Goal: Task Accomplishment & Management: Use online tool/utility

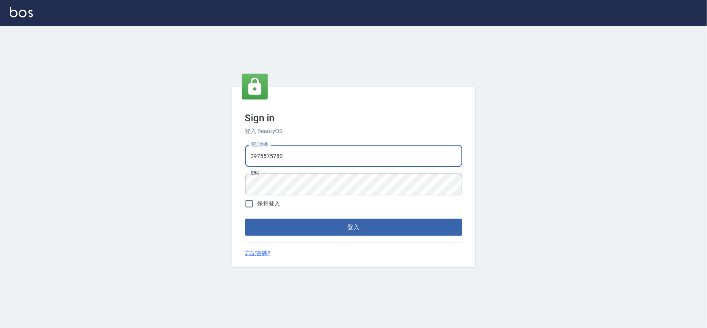
type input "22878535"
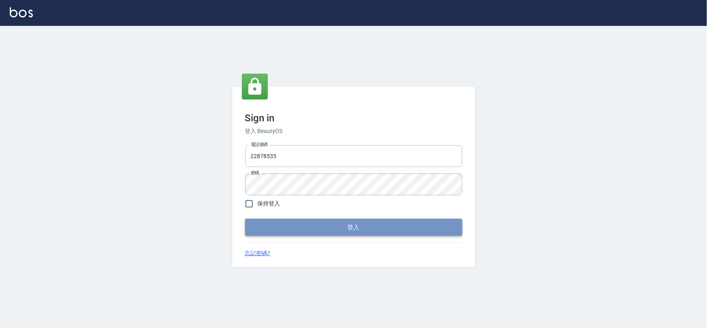
click at [316, 221] on button "登入" at bounding box center [353, 227] width 217 height 17
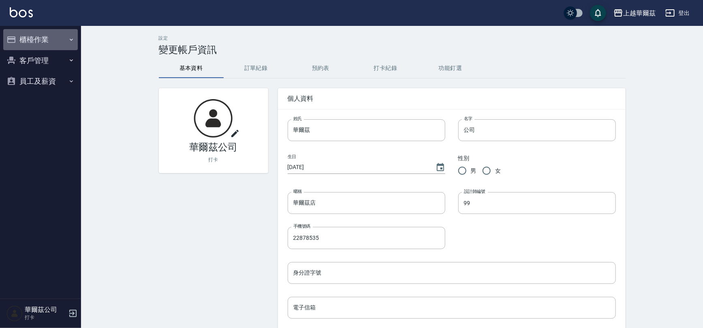
click at [38, 34] on button "櫃檯作業" at bounding box center [40, 39] width 75 height 21
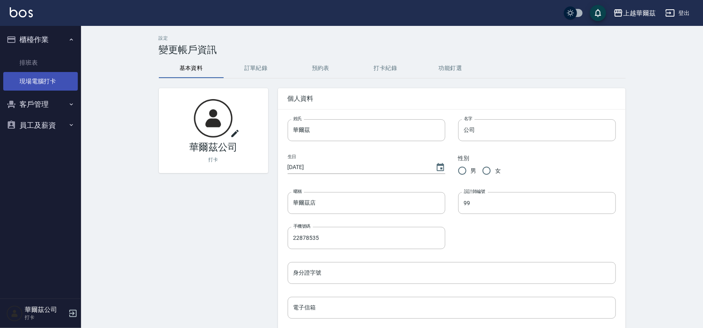
click at [53, 76] on link "現場電腦打卡" at bounding box center [40, 81] width 75 height 19
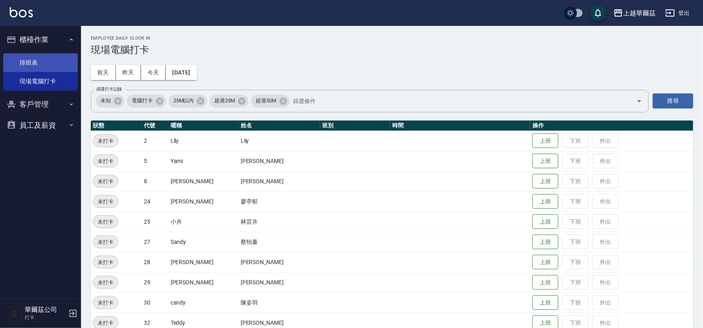
click at [58, 63] on link "排班表" at bounding box center [40, 62] width 75 height 19
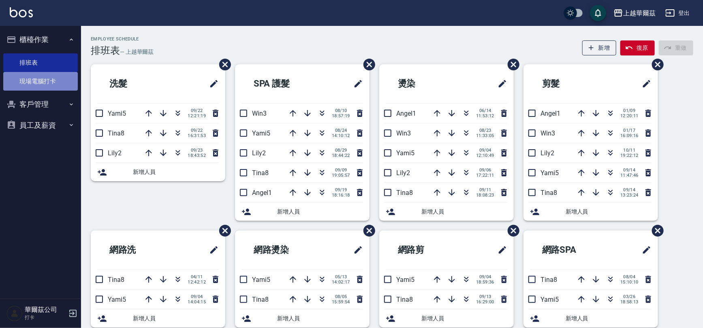
click at [61, 84] on link "現場電腦打卡" at bounding box center [40, 81] width 75 height 19
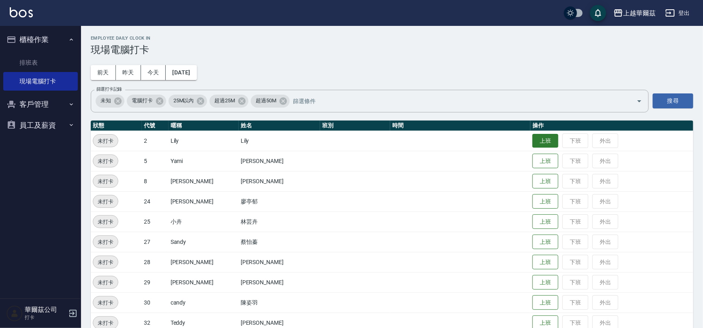
click at [540, 140] on button "上班" at bounding box center [545, 141] width 26 height 14
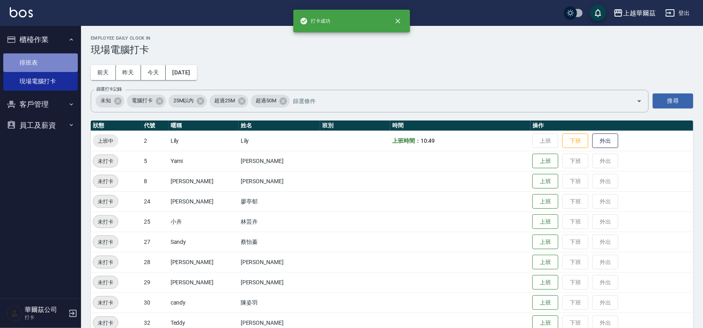
click at [31, 60] on link "排班表" at bounding box center [40, 62] width 75 height 19
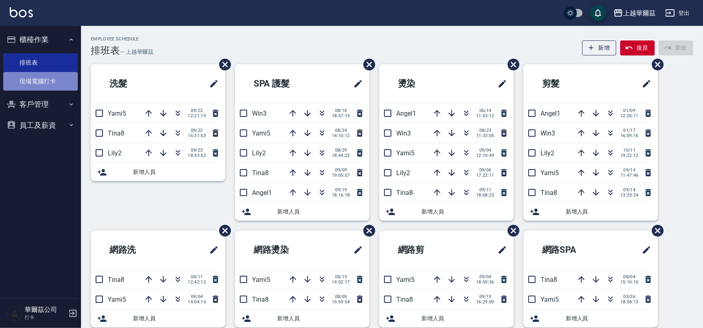
click at [32, 80] on link "現場電腦打卡" at bounding box center [40, 81] width 75 height 19
